Goal: Task Accomplishment & Management: Complete application form

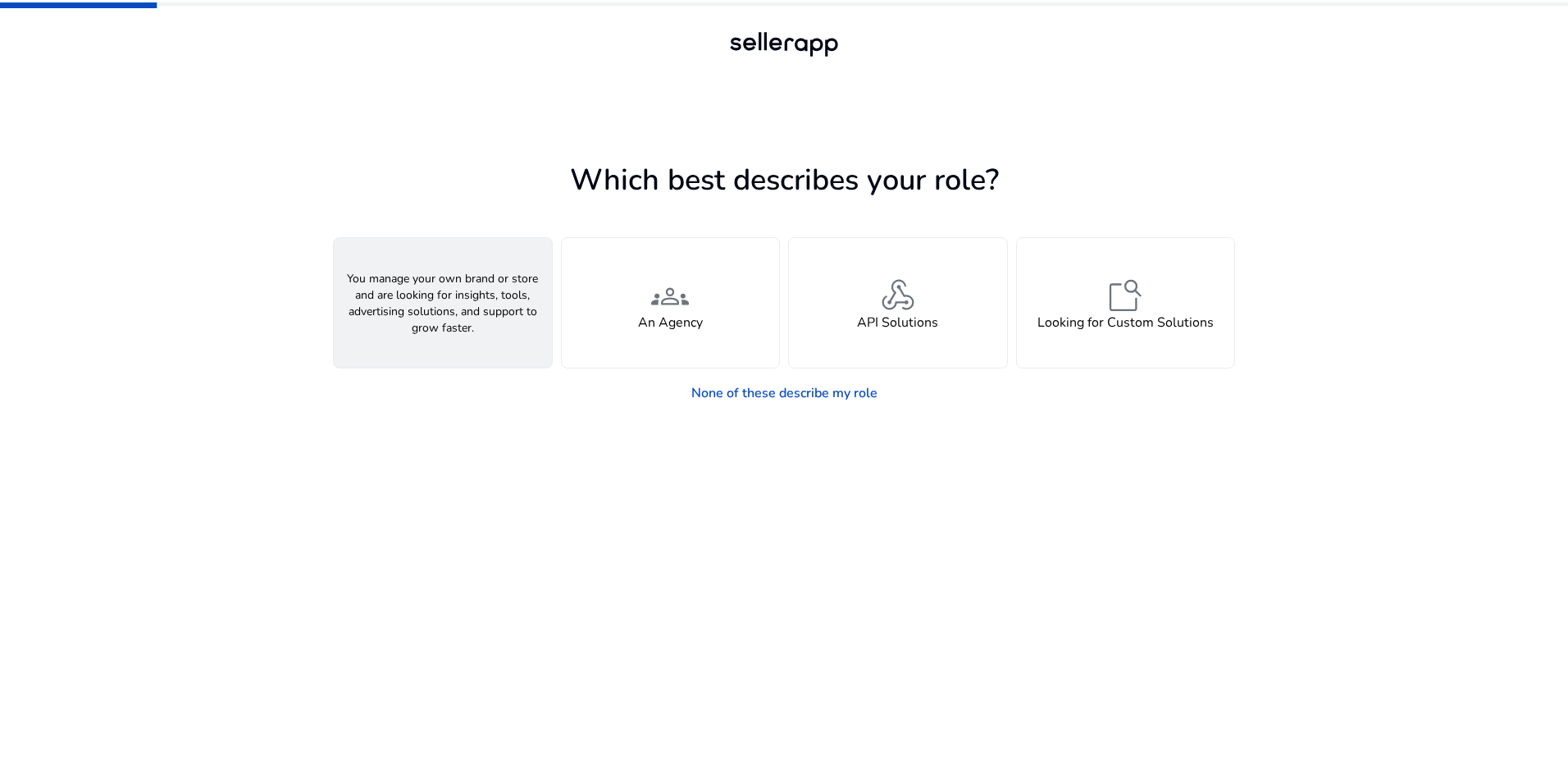
click at [454, 321] on h4 "A Seller" at bounding box center [443, 323] width 50 height 16
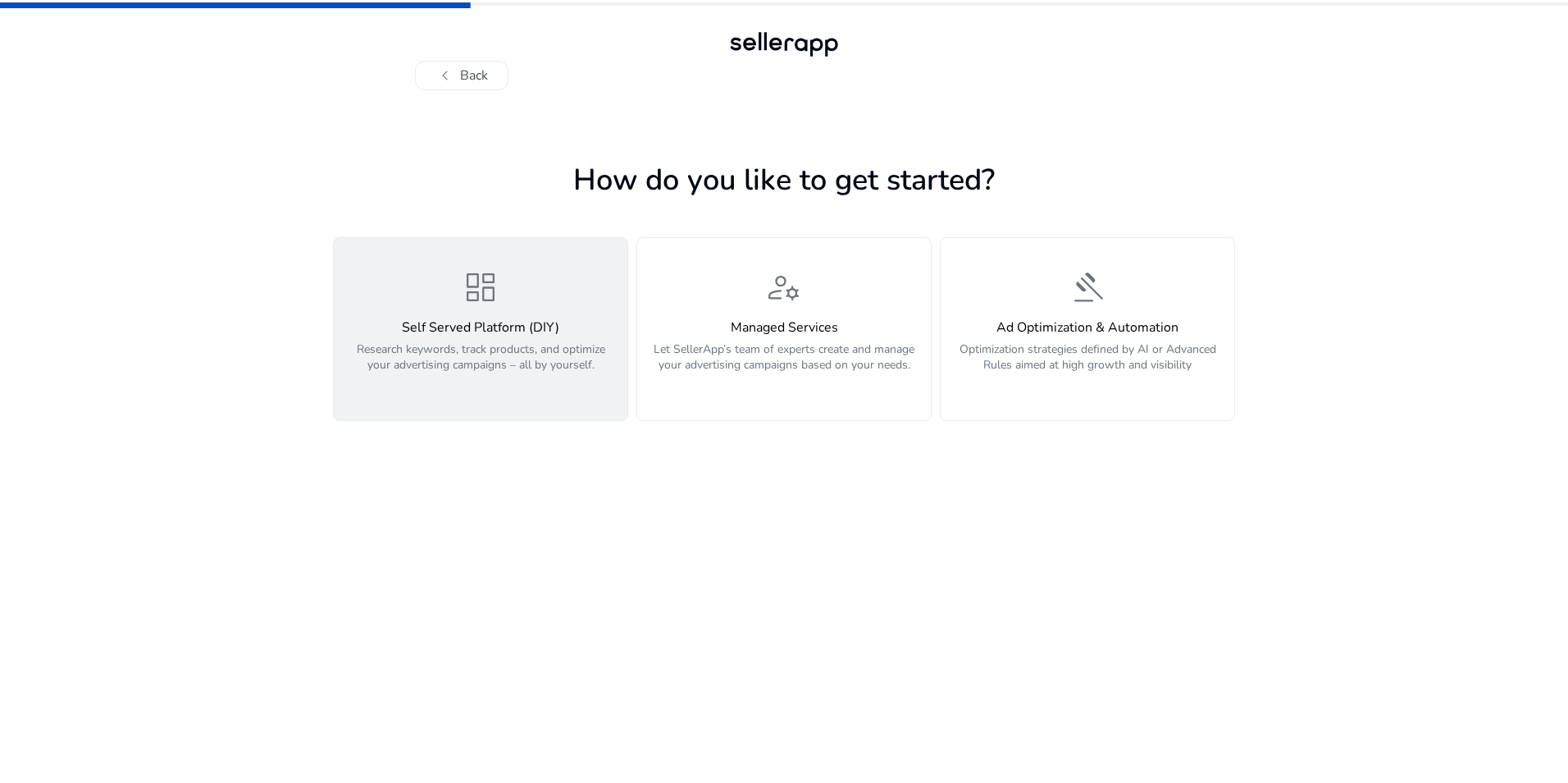
click at [460, 336] on div "Self Served Platform (DIY) Research keywords, track products, and optimize your…" at bounding box center [480, 356] width 274 height 71
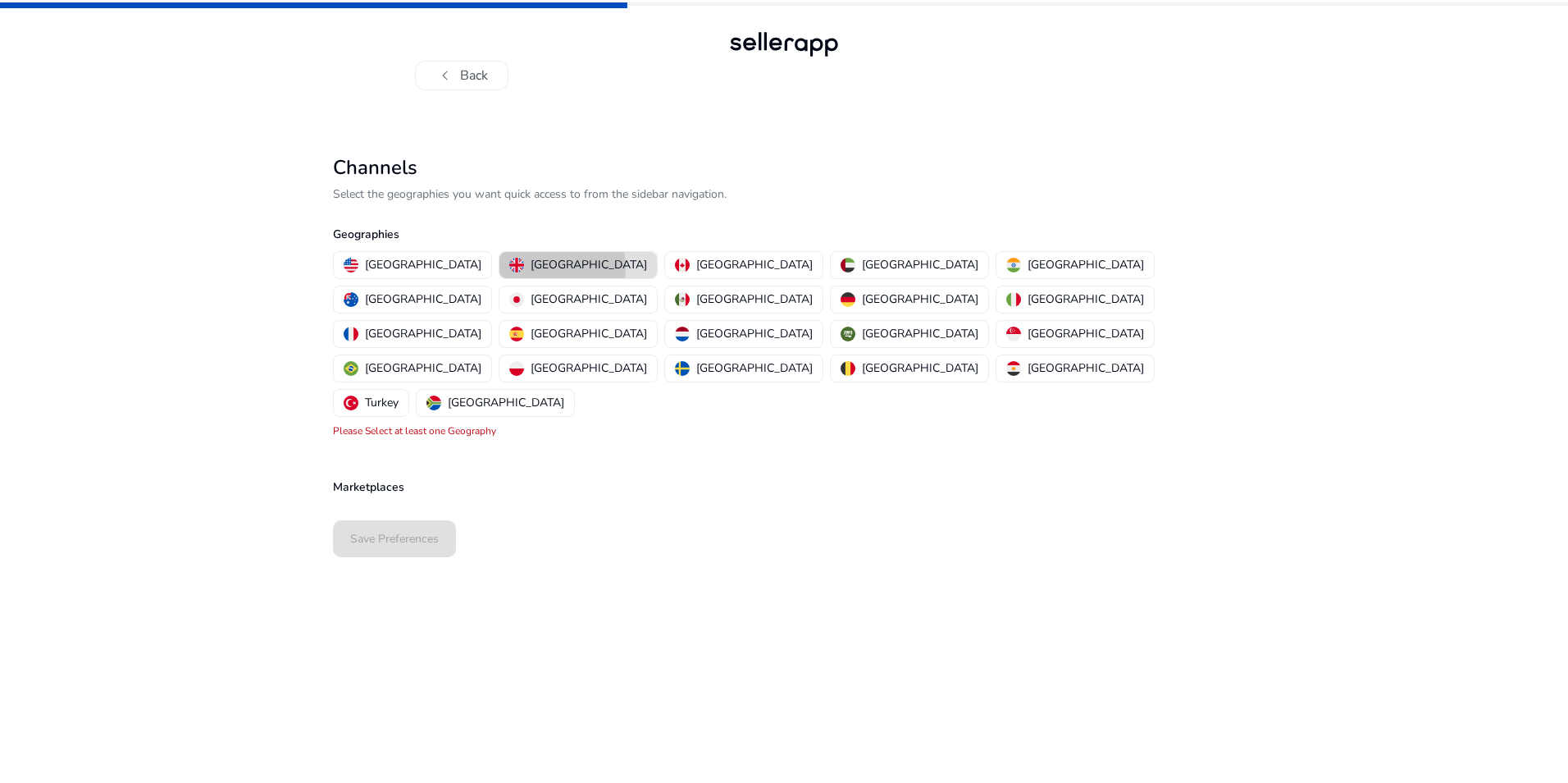
click at [531, 267] on p "[GEOGRAPHIC_DATA]" at bounding box center [589, 264] width 116 height 17
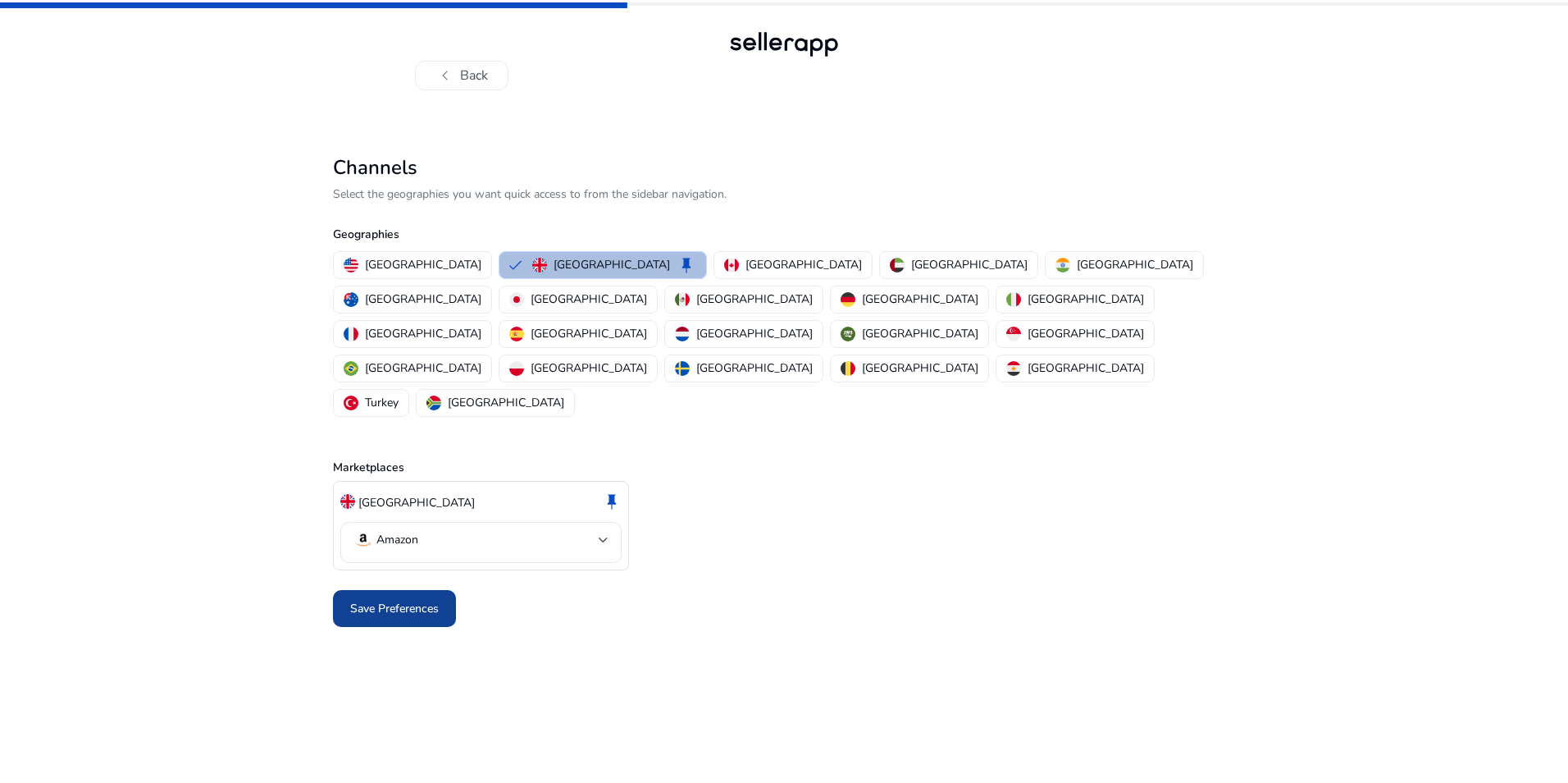
click at [398, 599] on span "Save Preferences" at bounding box center [394, 607] width 89 height 17
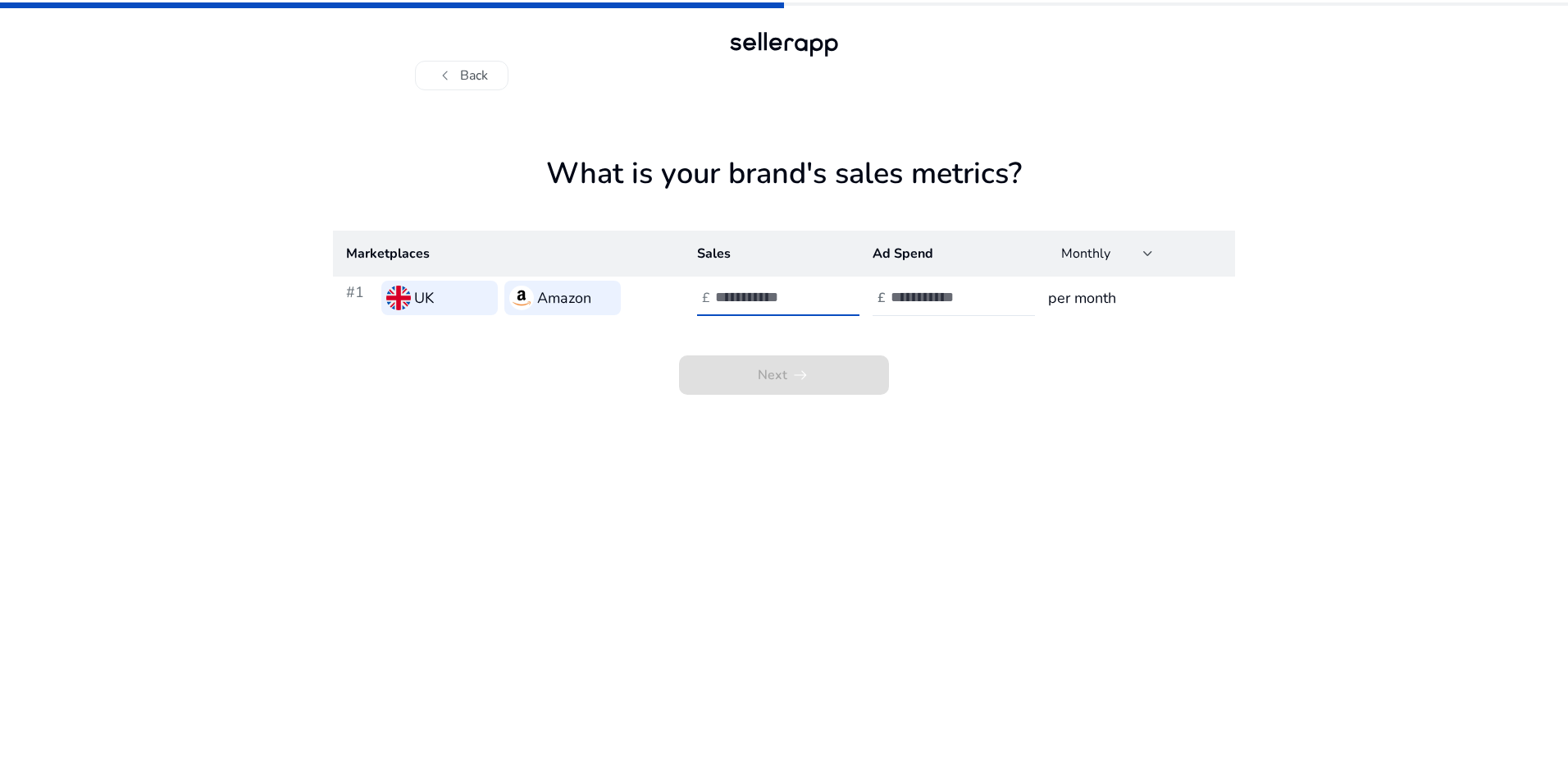
click at [753, 291] on input "number" at bounding box center [770, 297] width 111 height 18
click at [1145, 254] on div at bounding box center [1148, 253] width 10 height 6
click at [1096, 299] on span "Monthly" at bounding box center [1093, 298] width 64 height 18
click at [916, 296] on input "number" at bounding box center [946, 297] width 111 height 18
type input "*****"
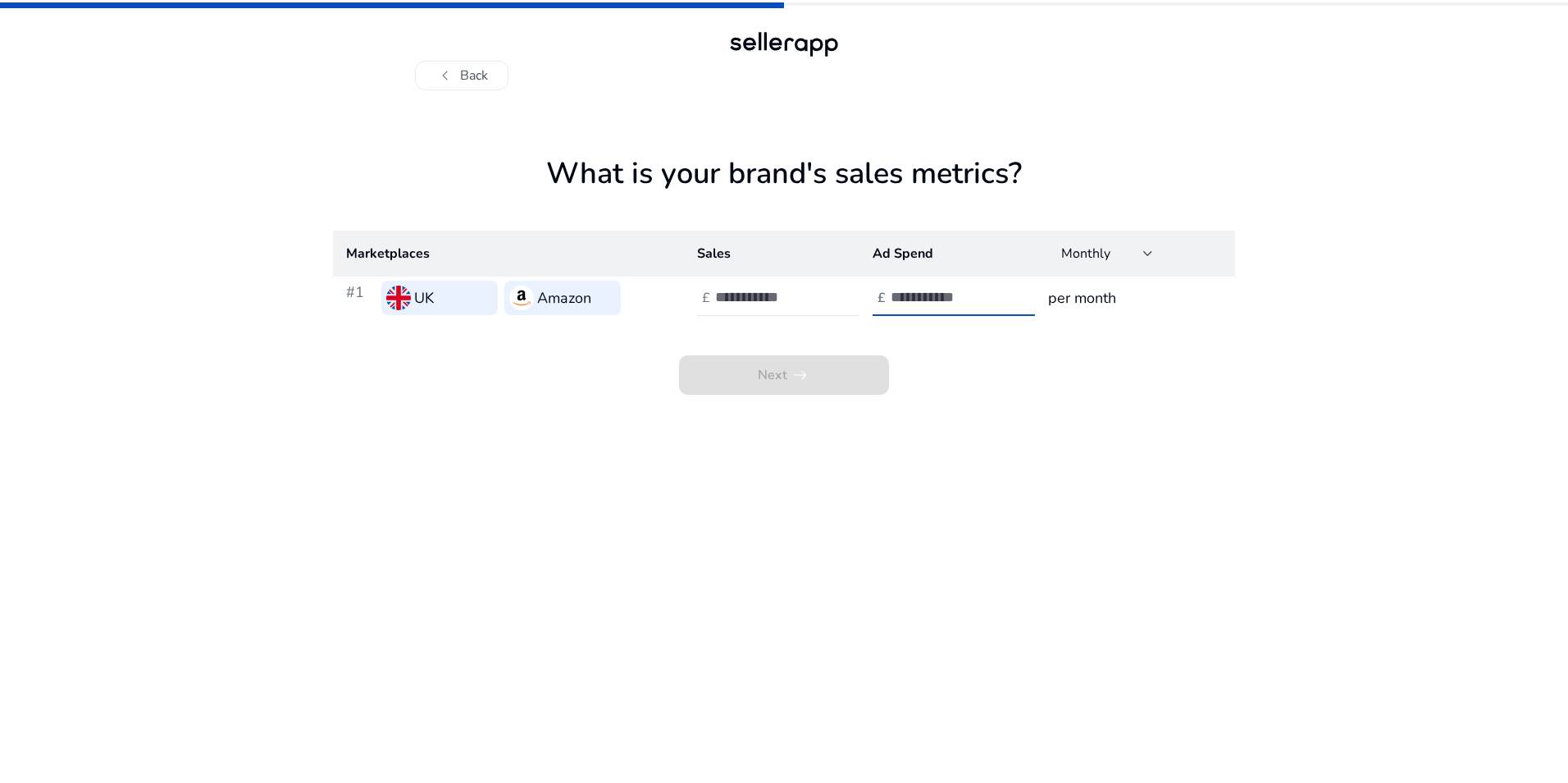
click at [745, 298] on input "number" at bounding box center [770, 297] width 111 height 18
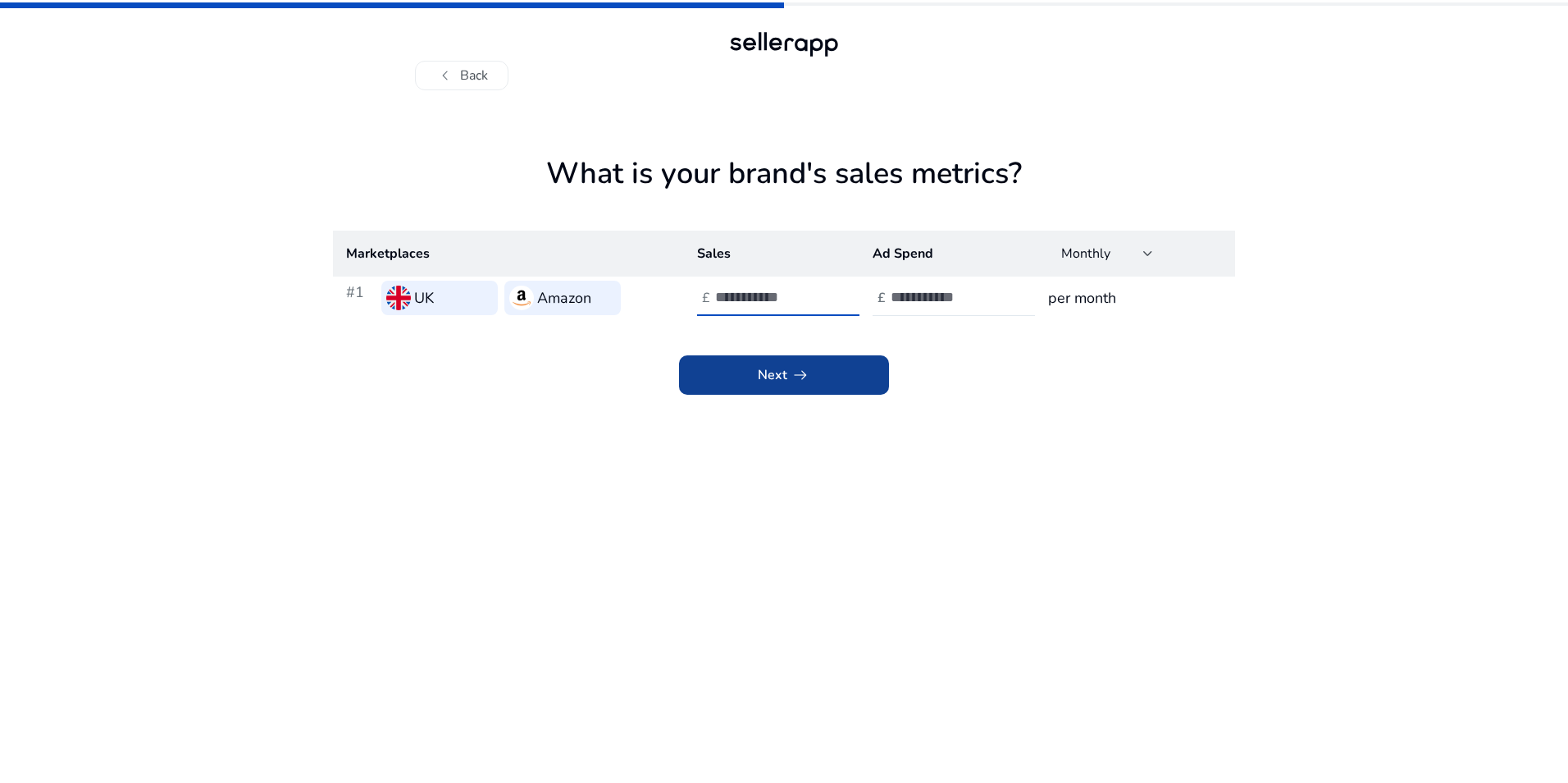
type input "***"
click at [776, 370] on span "Next arrow_right_alt" at bounding box center [784, 375] width 52 height 20
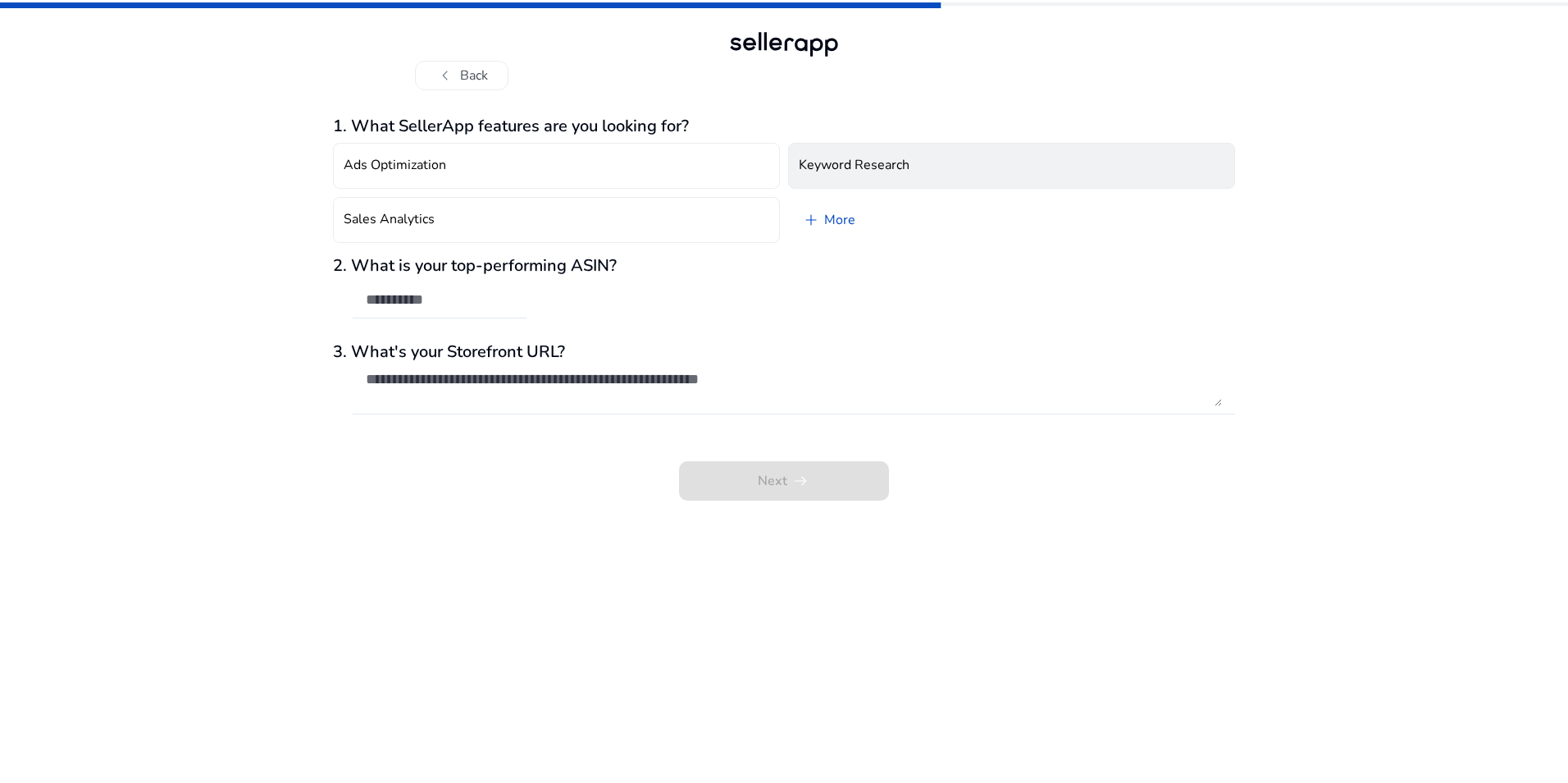
click at [864, 158] on h4 "Keyword Research" at bounding box center [854, 166] width 111 height 16
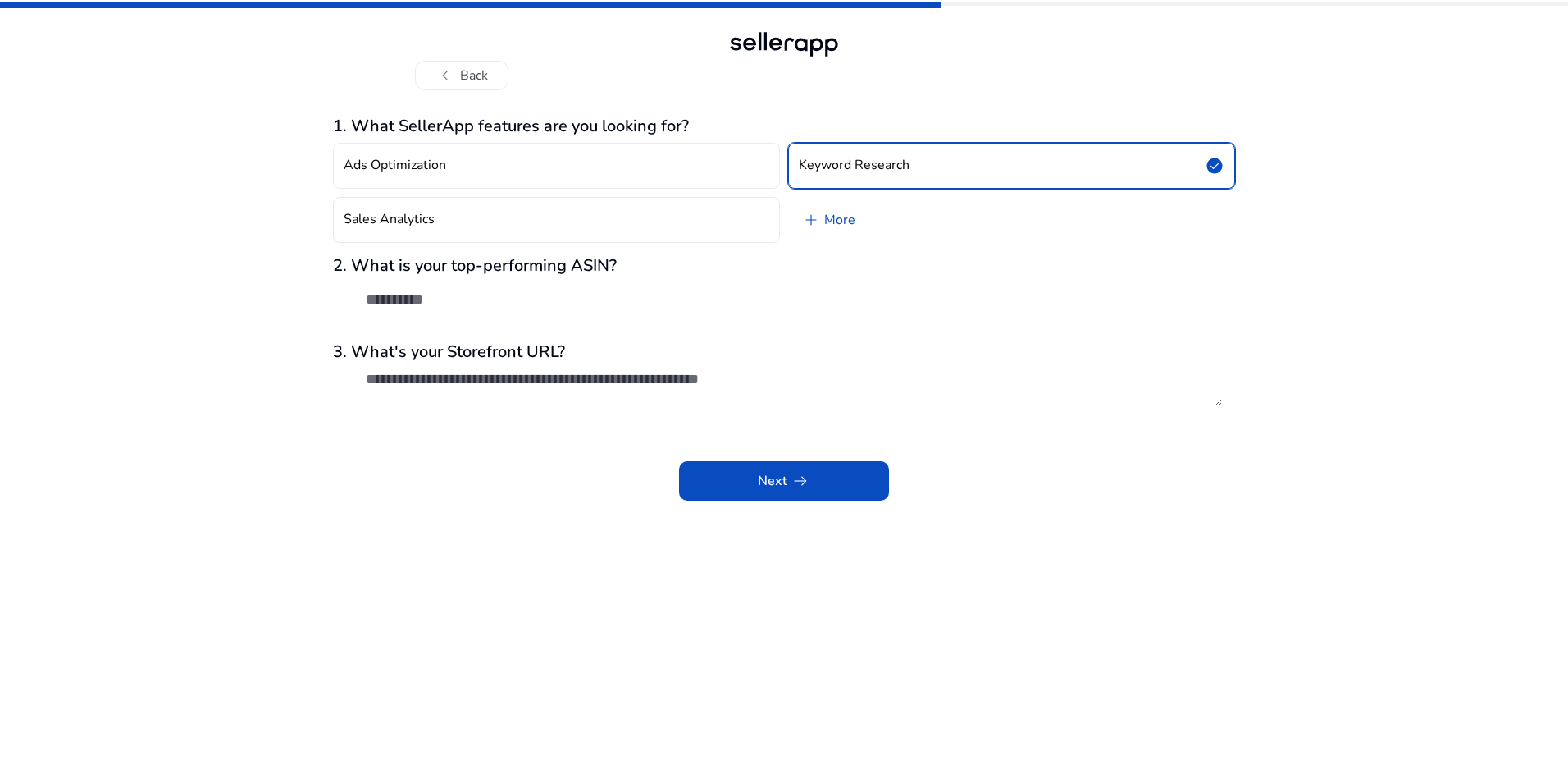
click at [788, 143] on button "Keyword Research check_circle" at bounding box center [1011, 166] width 447 height 46
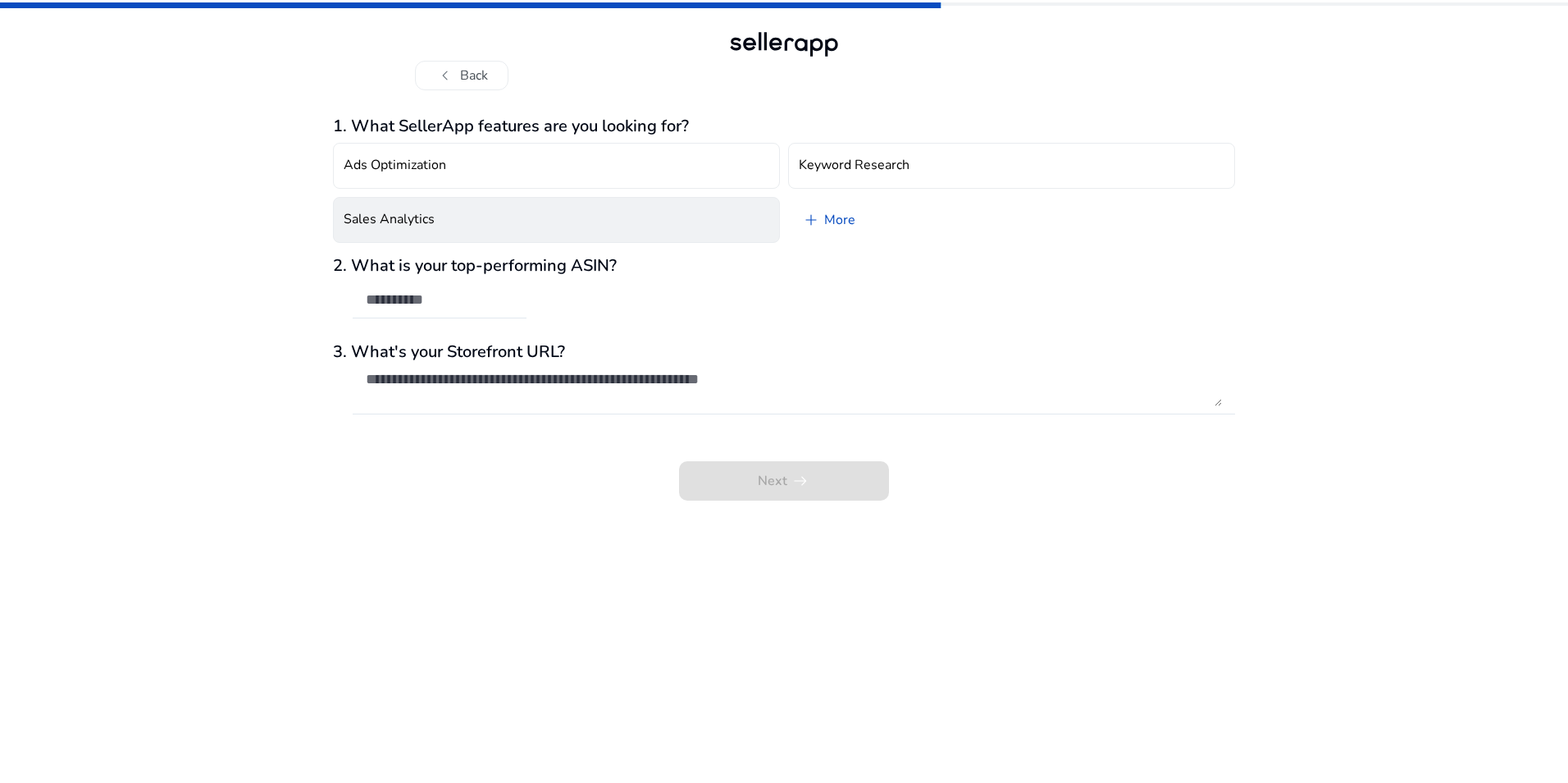
click at [639, 202] on button "Sales Analytics" at bounding box center [557, 220] width 447 height 46
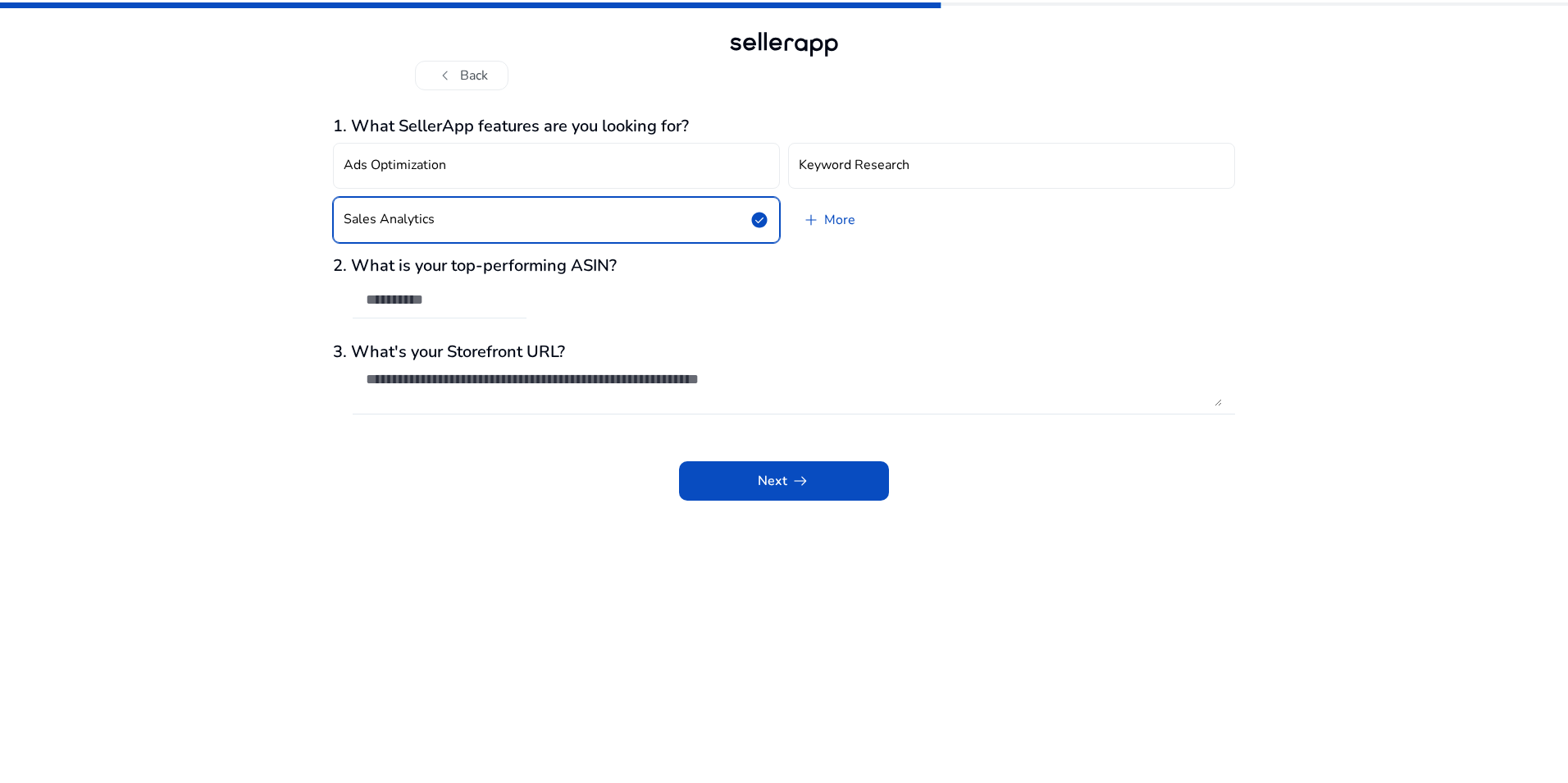
click at [472, 304] on input "text" at bounding box center [440, 300] width 148 height 18
click at [487, 72] on button "chevron_left Back" at bounding box center [461, 74] width 93 height 29
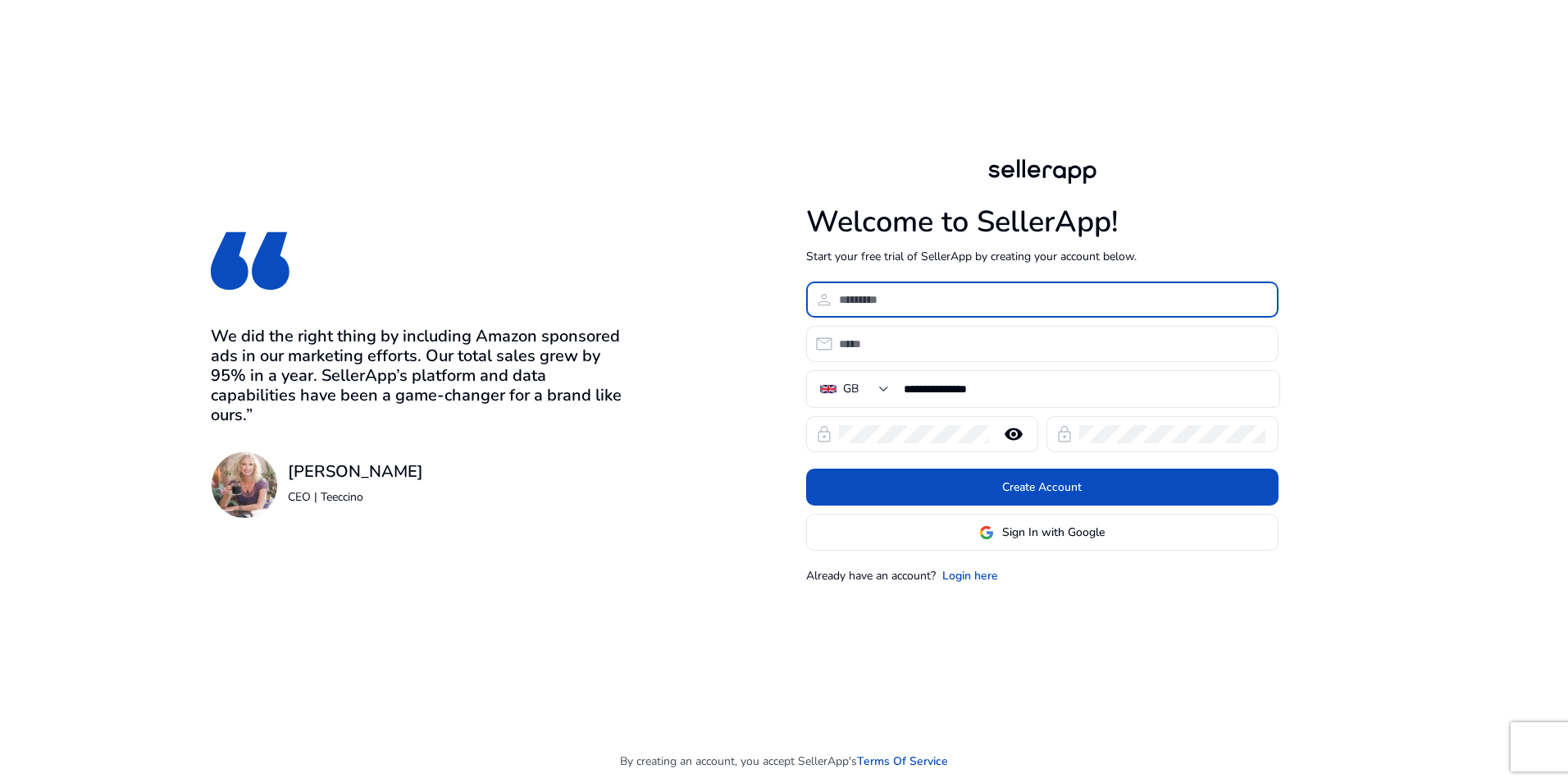
click at [863, 290] on div at bounding box center [1051, 299] width 426 height 36
type input "**********"
click at [863, 356] on div at bounding box center [1051, 343] width 426 height 36
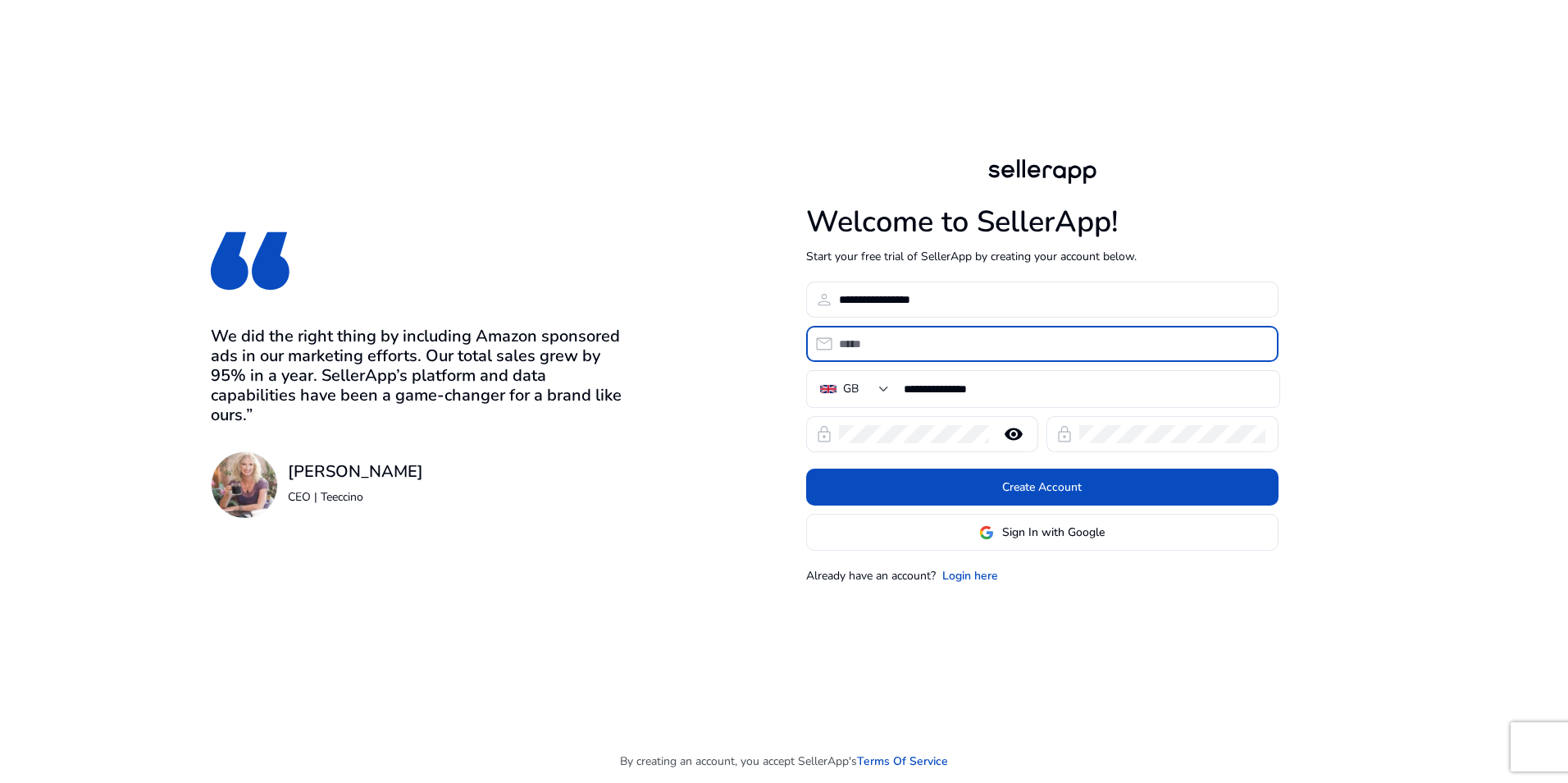
click at [883, 347] on input "email" at bounding box center [1051, 343] width 426 height 18
type input "**********"
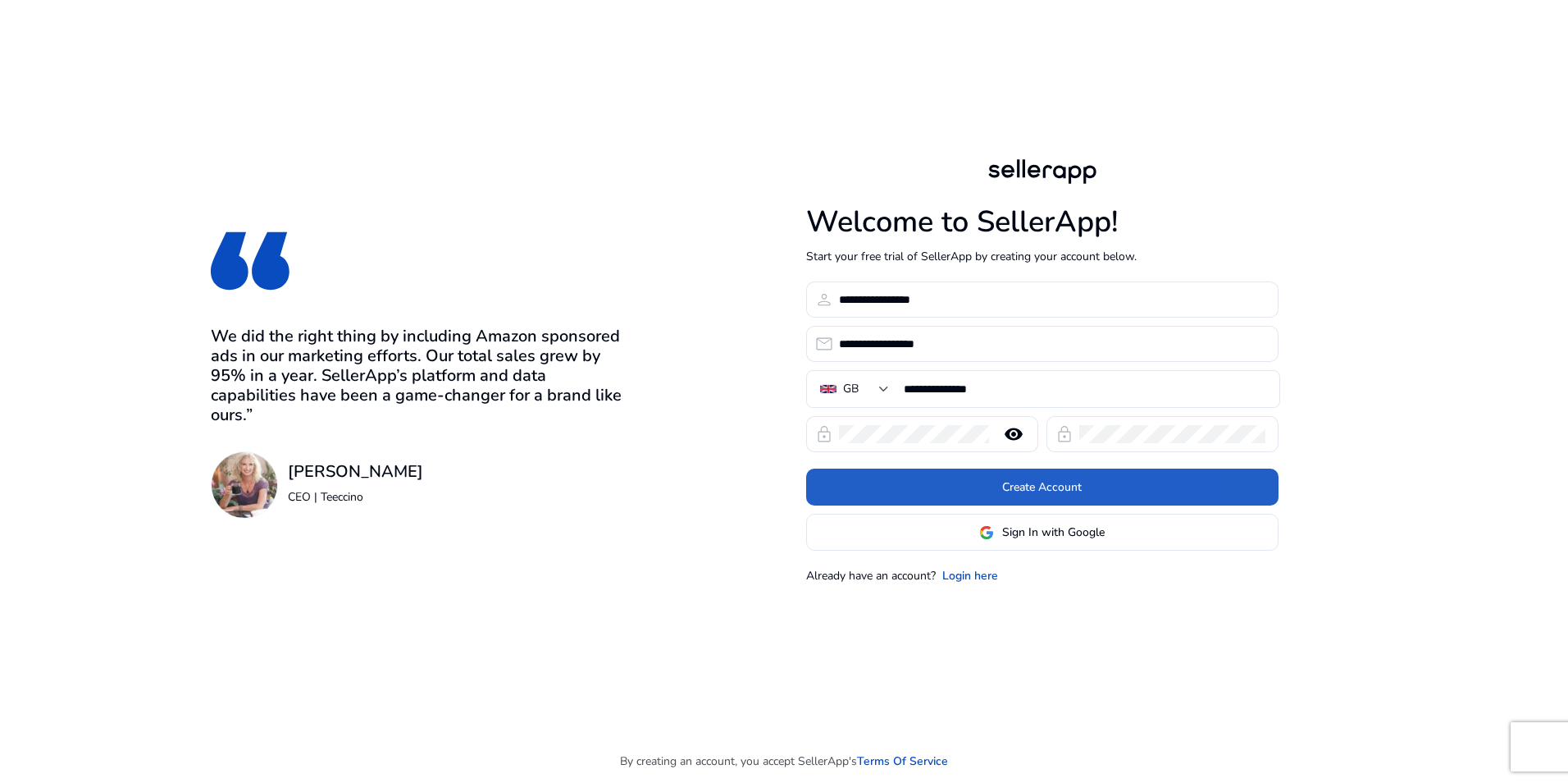
click at [1057, 486] on span "Create Account" at bounding box center [1042, 486] width 80 height 17
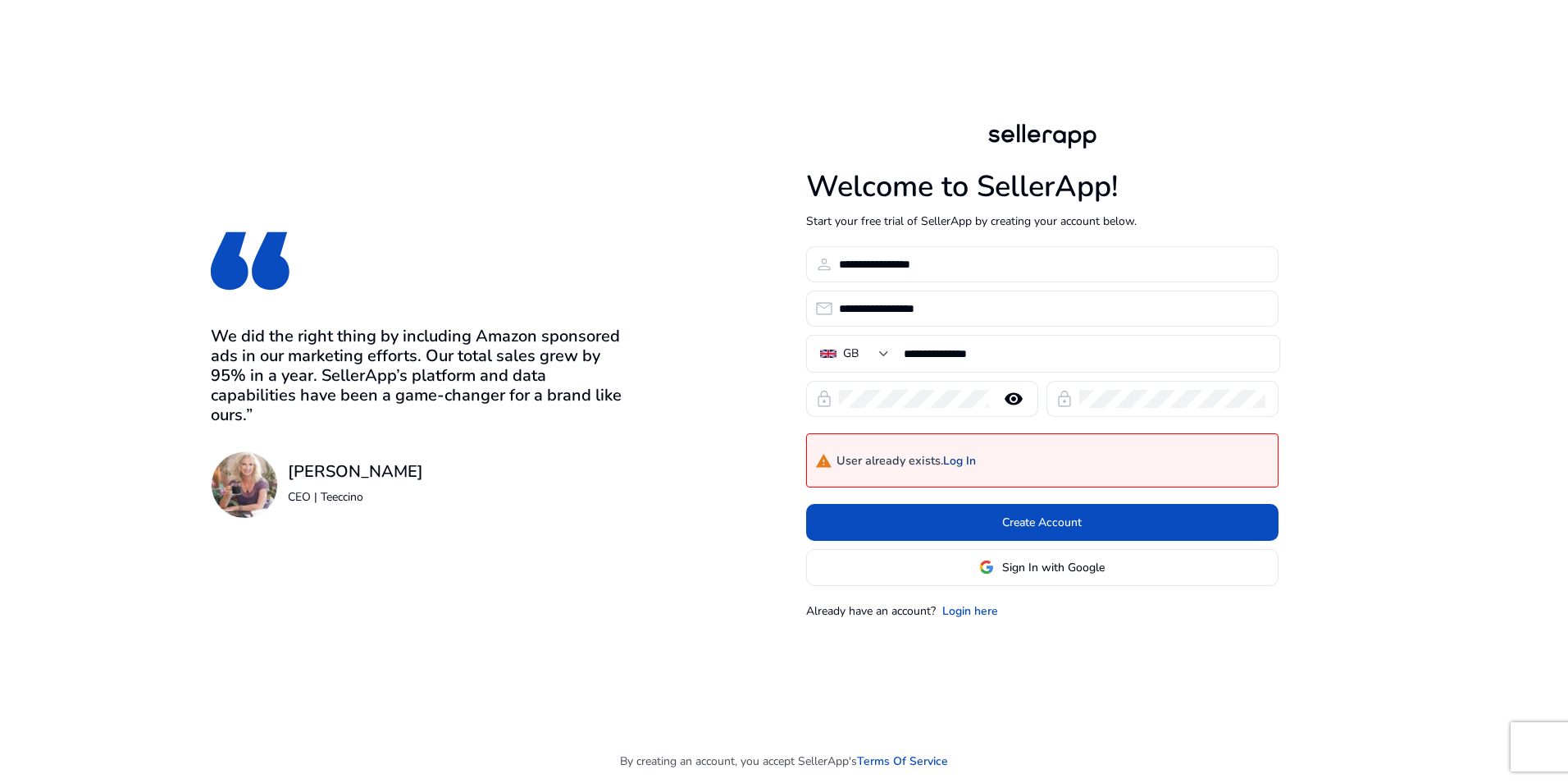
click at [963, 461] on link "Log In" at bounding box center [959, 462] width 33 height 14
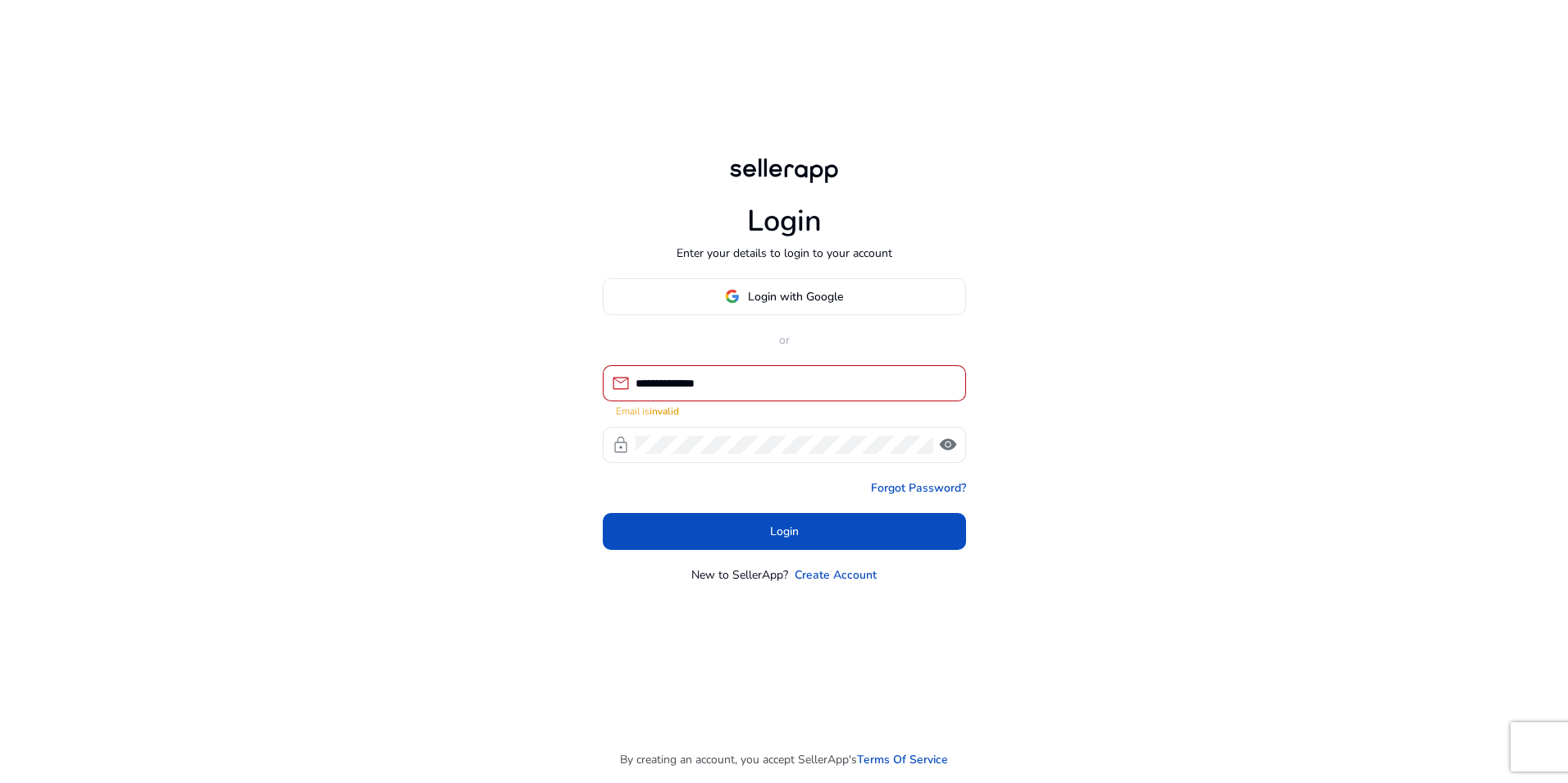
type input "**********"
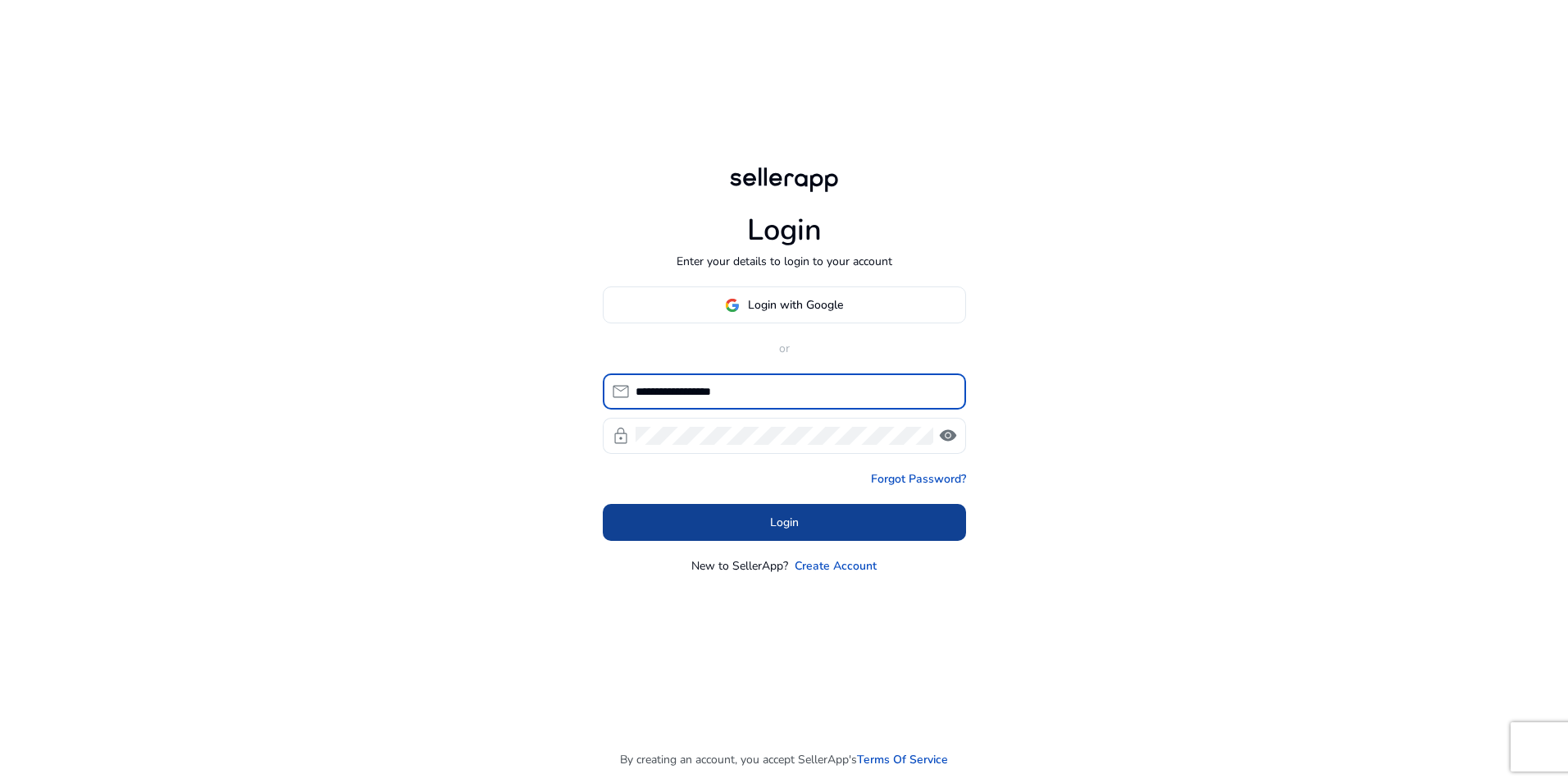
click at [790, 522] on span "Login" at bounding box center [784, 521] width 28 height 17
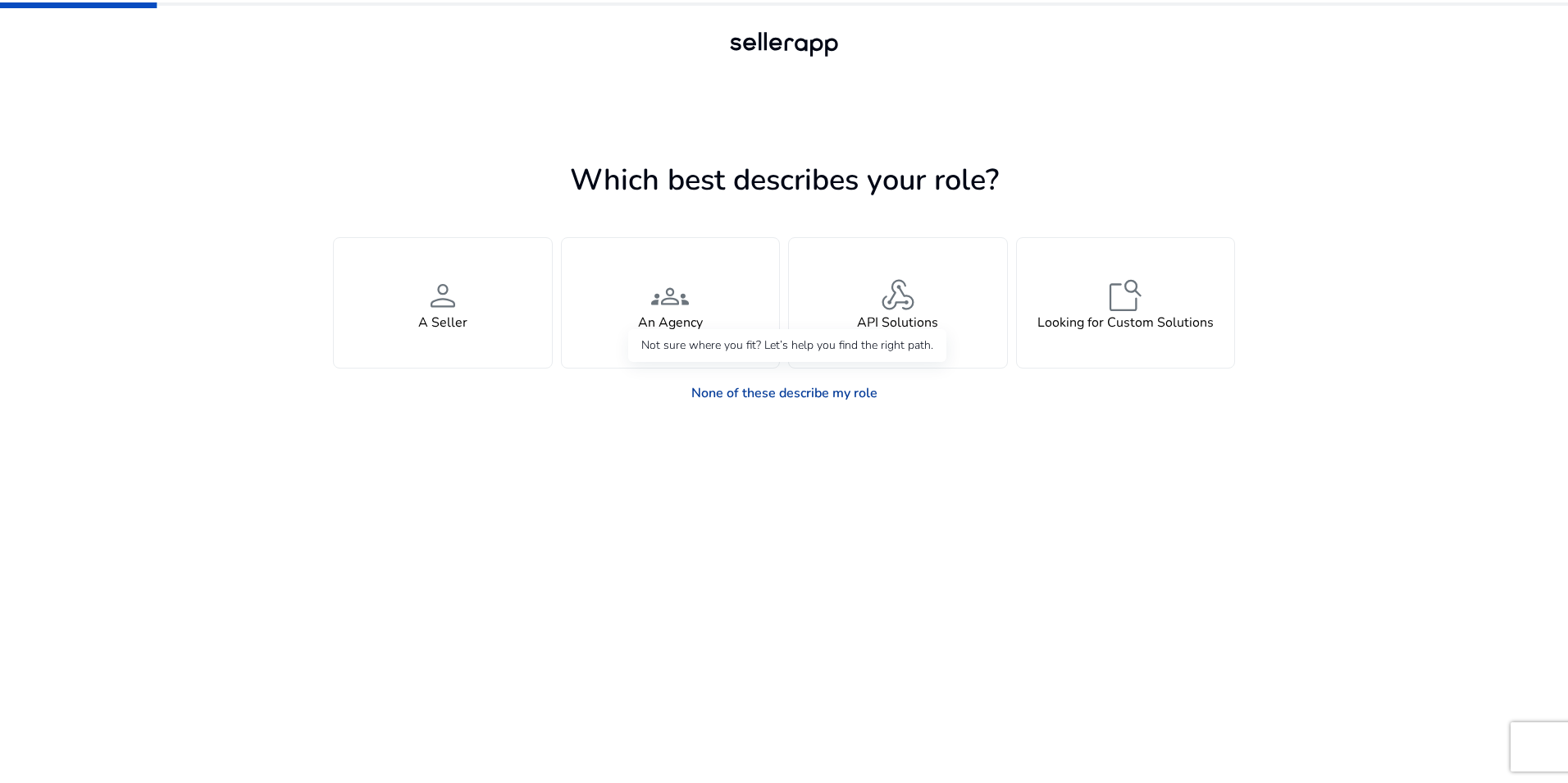
click at [820, 395] on link "None of these describe my role" at bounding box center [784, 393] width 213 height 33
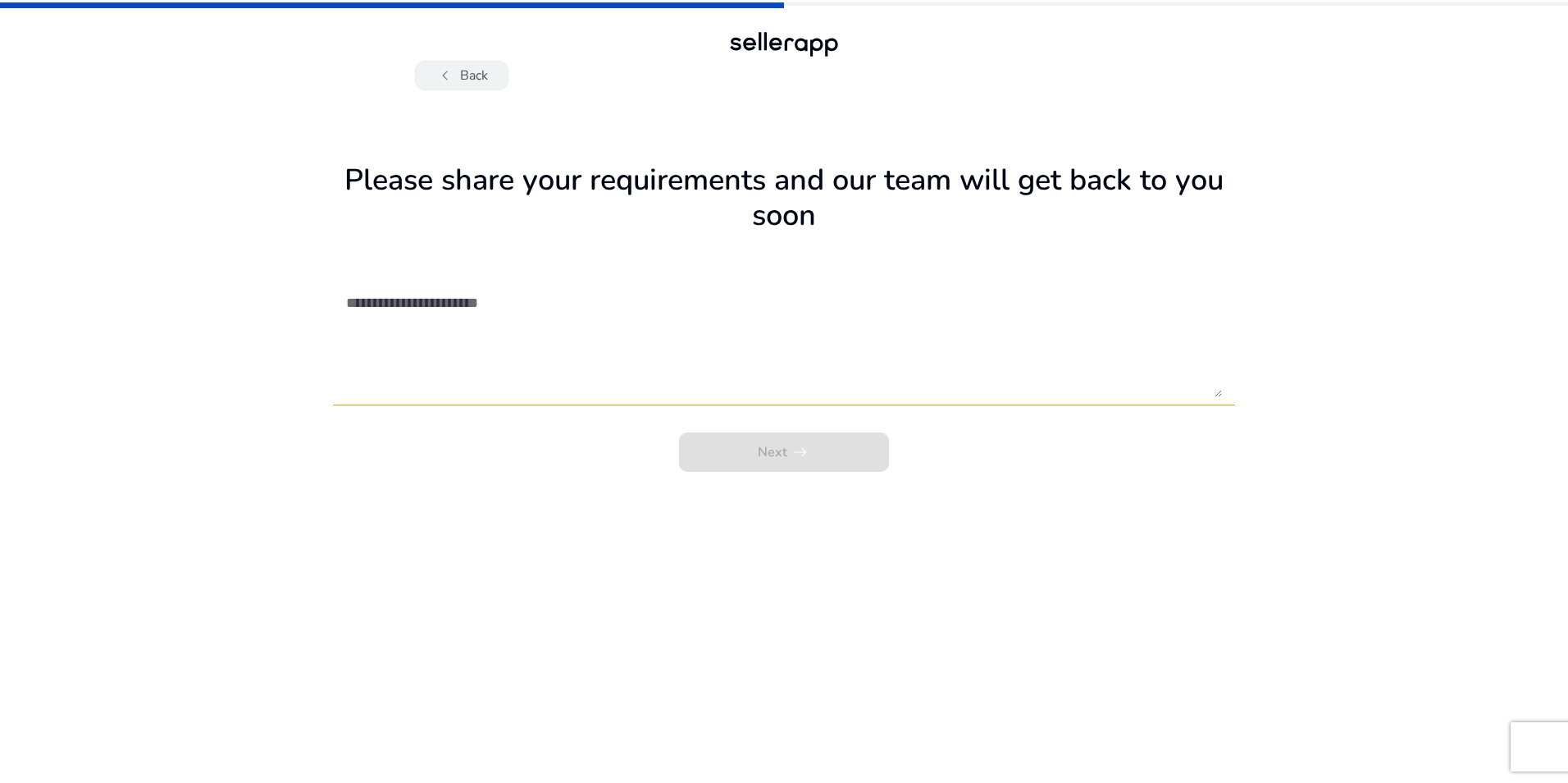
click at [464, 73] on button "chevron_left Back" at bounding box center [461, 74] width 93 height 29
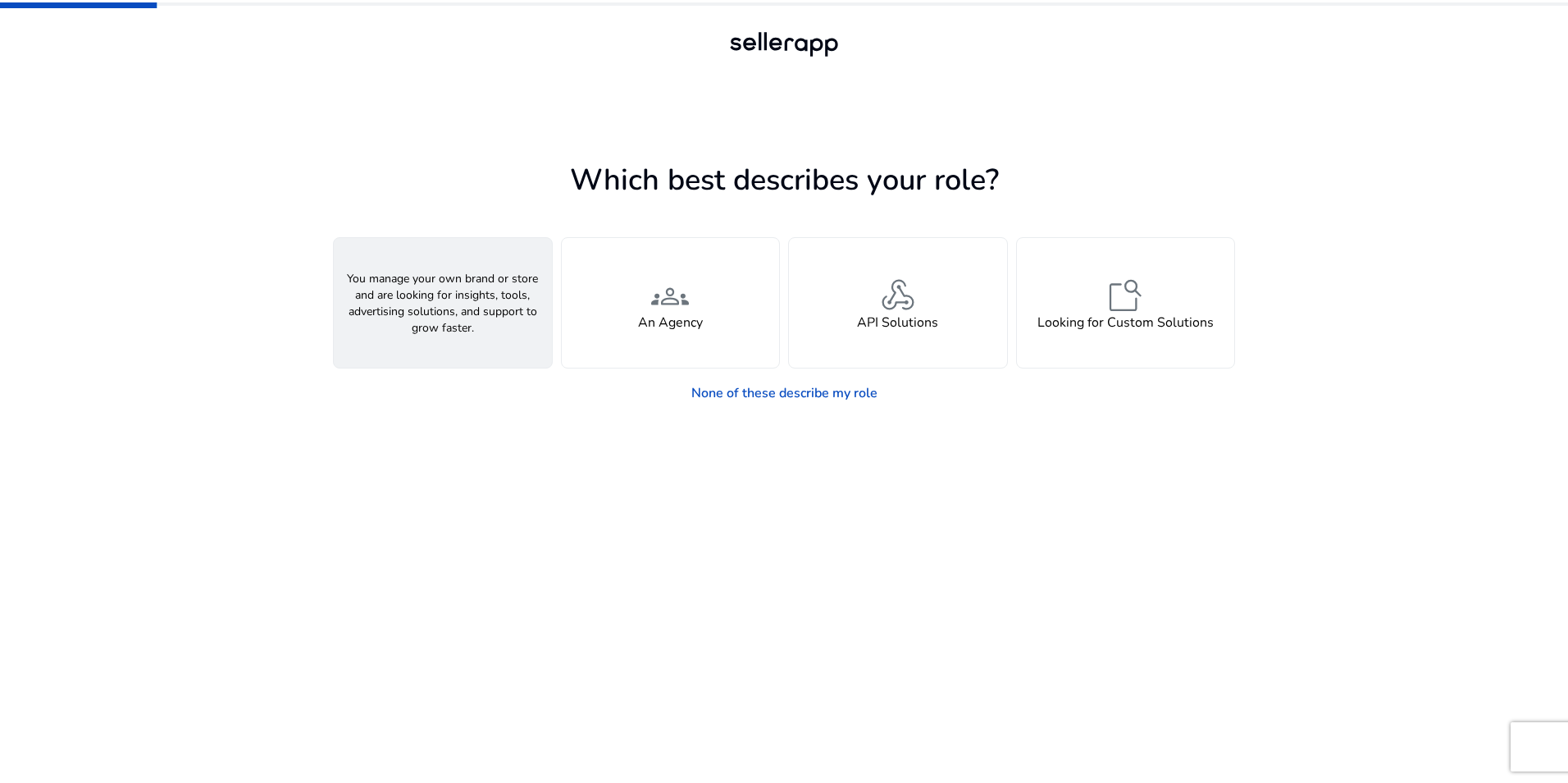
click at [444, 317] on h4 "A Seller" at bounding box center [443, 323] width 50 height 16
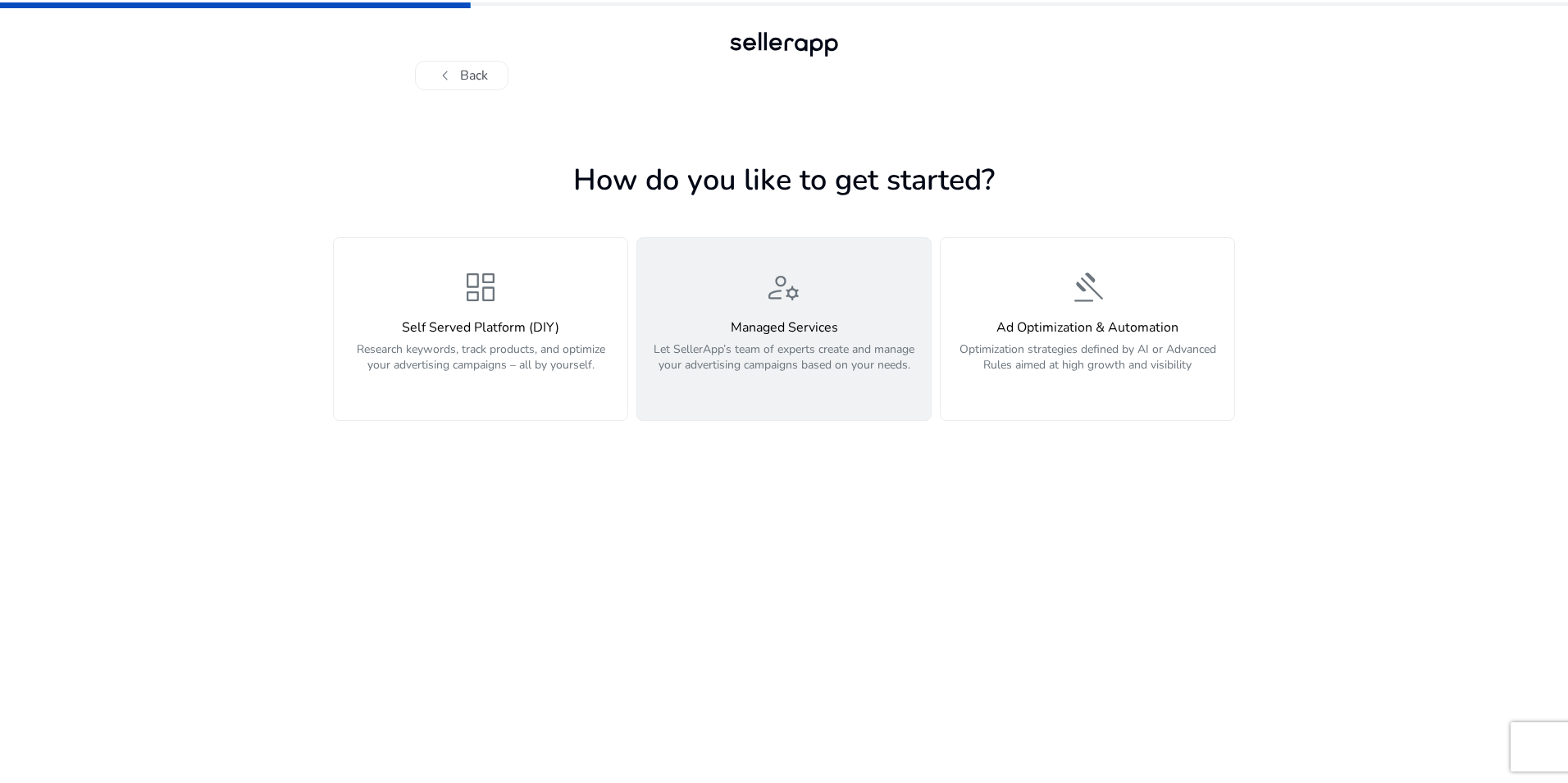
click at [790, 349] on p "Let SellerApp’s team of experts create and manage your advertising campaigns ba…" at bounding box center [784, 366] width 274 height 50
